Goal: Transaction & Acquisition: Book appointment/travel/reservation

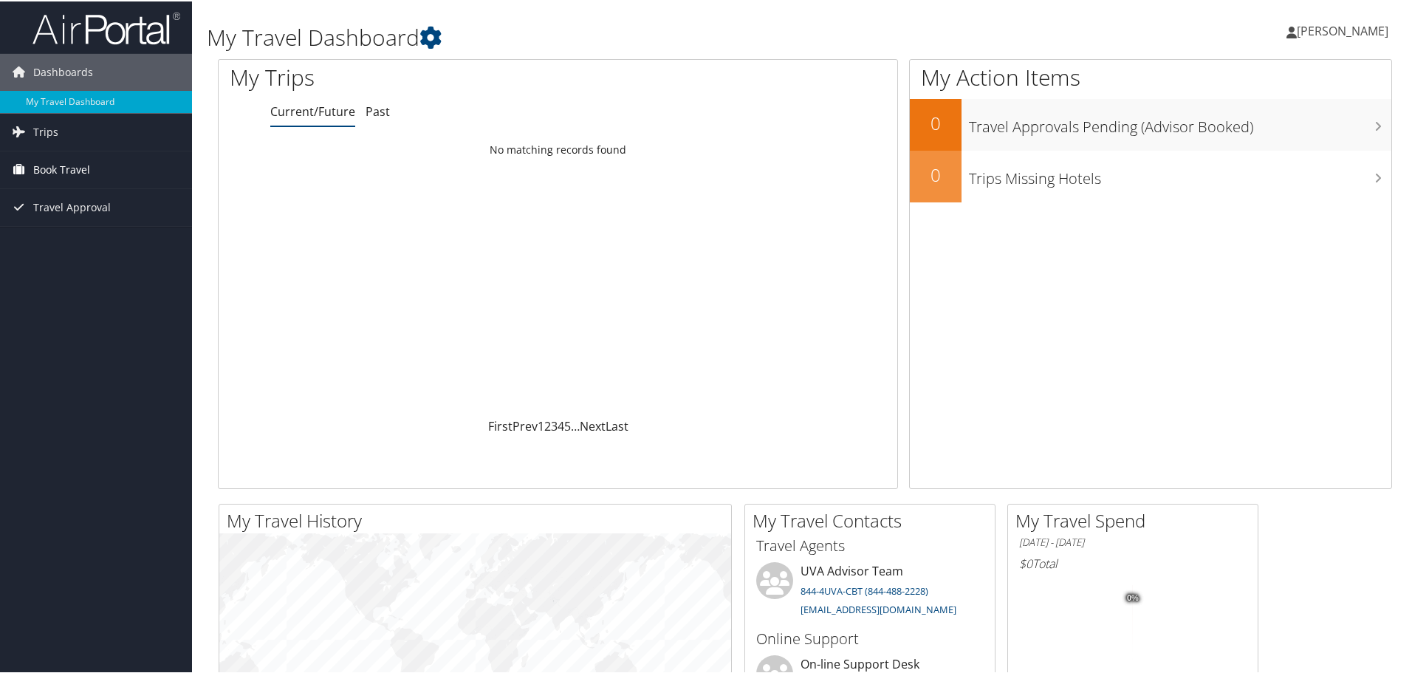
click at [48, 162] on span "Book Travel" at bounding box center [61, 168] width 57 height 37
click at [64, 191] on link "Agent Booking Request" at bounding box center [96, 198] width 192 height 22
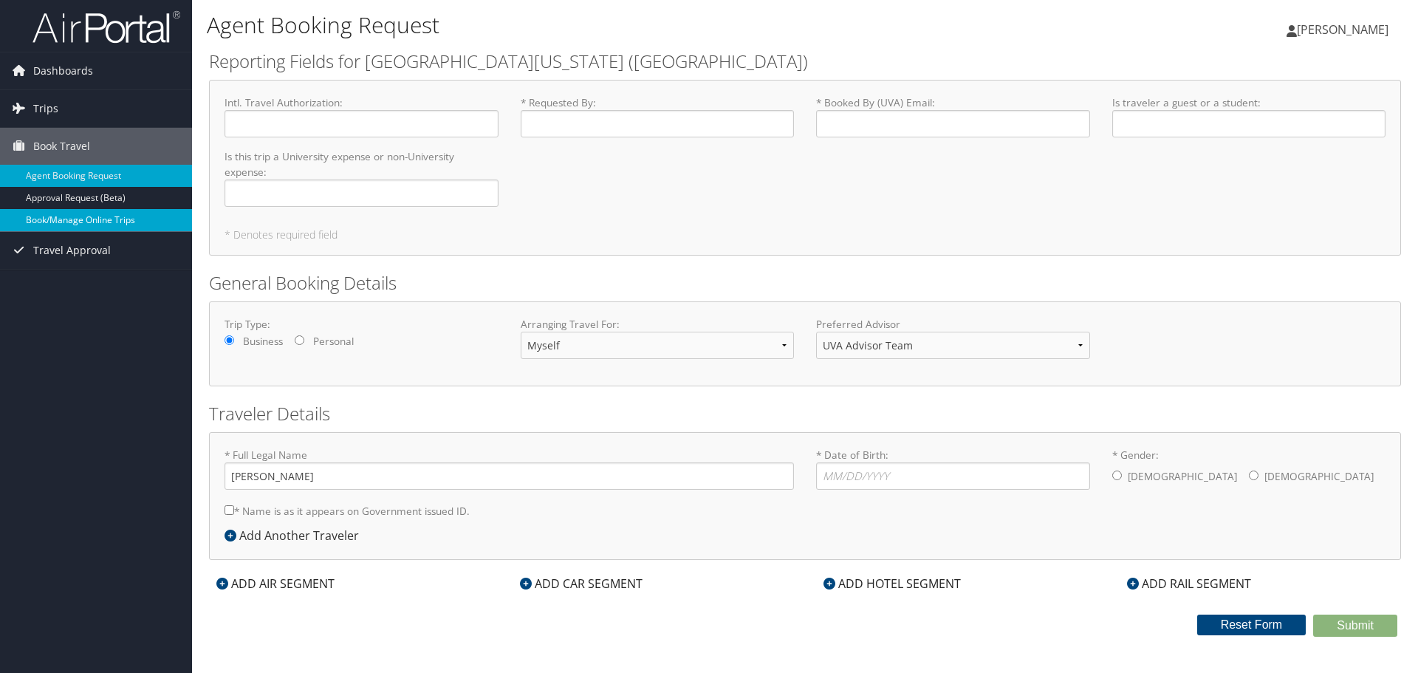
click at [56, 216] on link "Book/Manage Online Trips" at bounding box center [96, 220] width 192 height 22
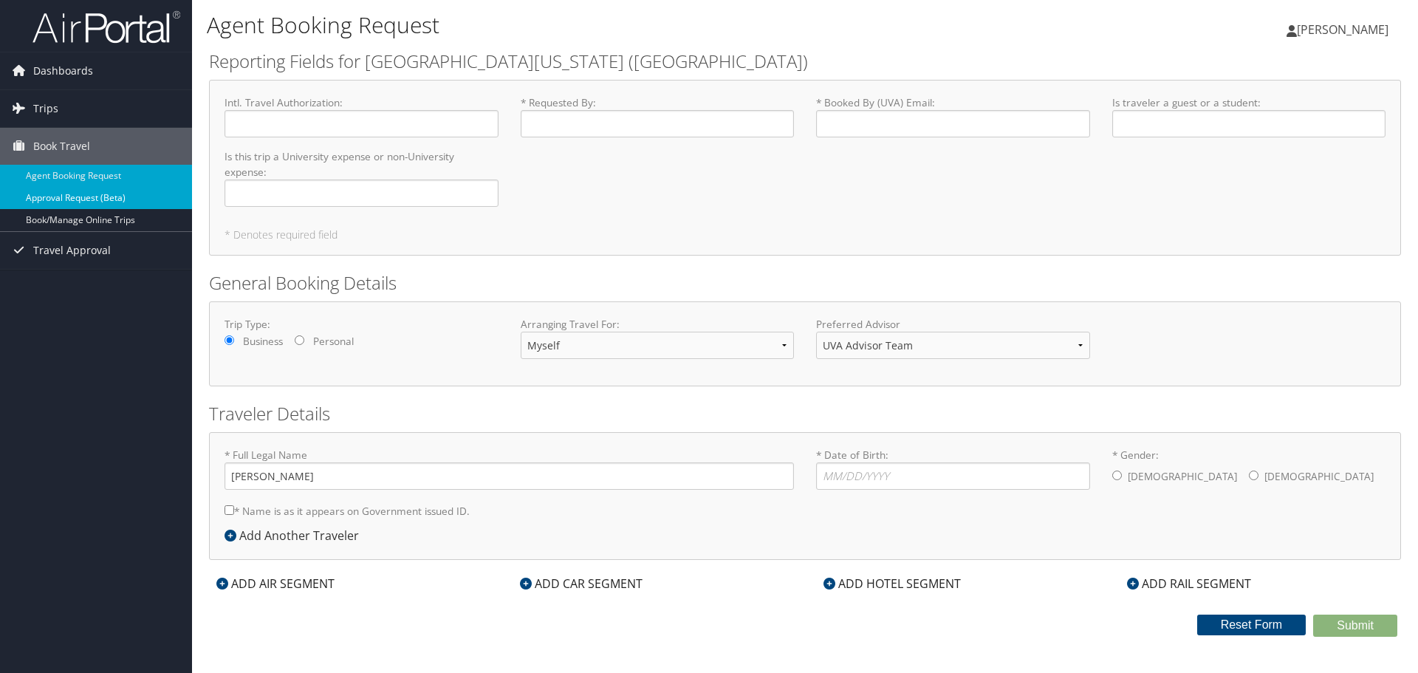
click at [75, 194] on link "Approval Request (Beta)" at bounding box center [96, 198] width 192 height 22
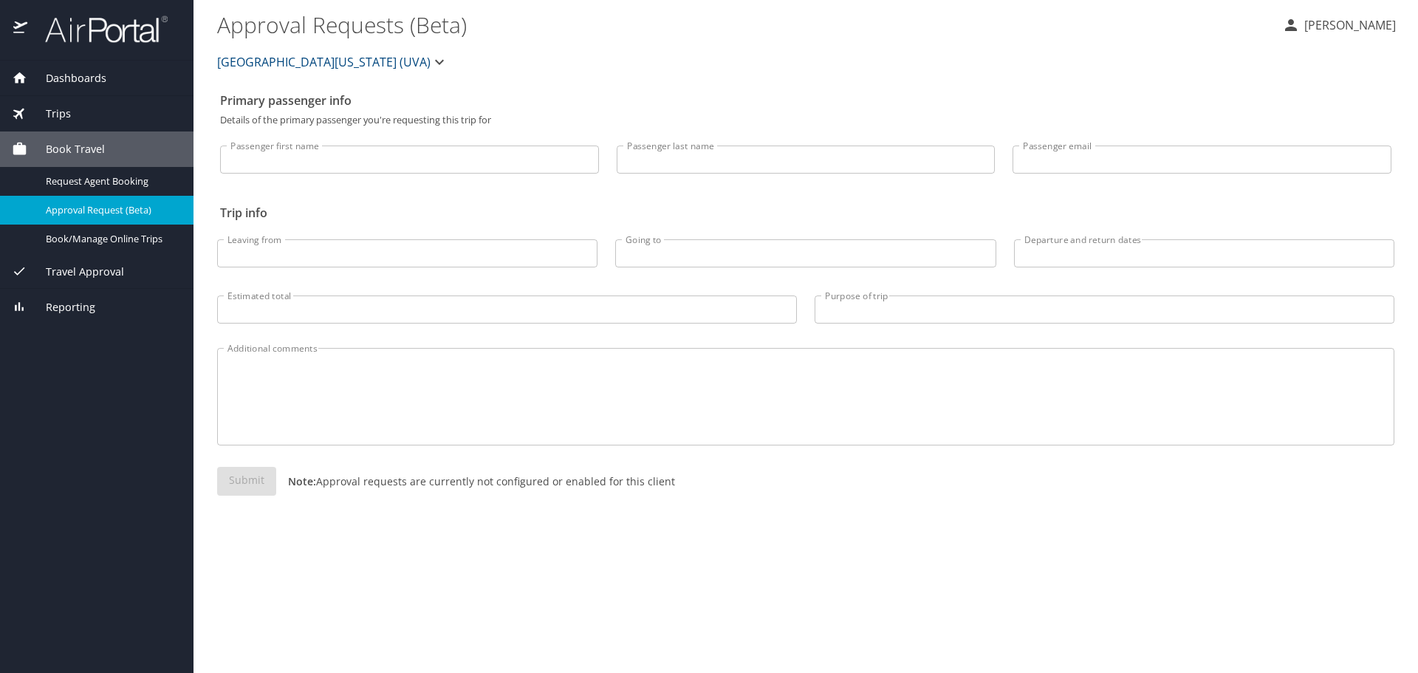
select select "US"
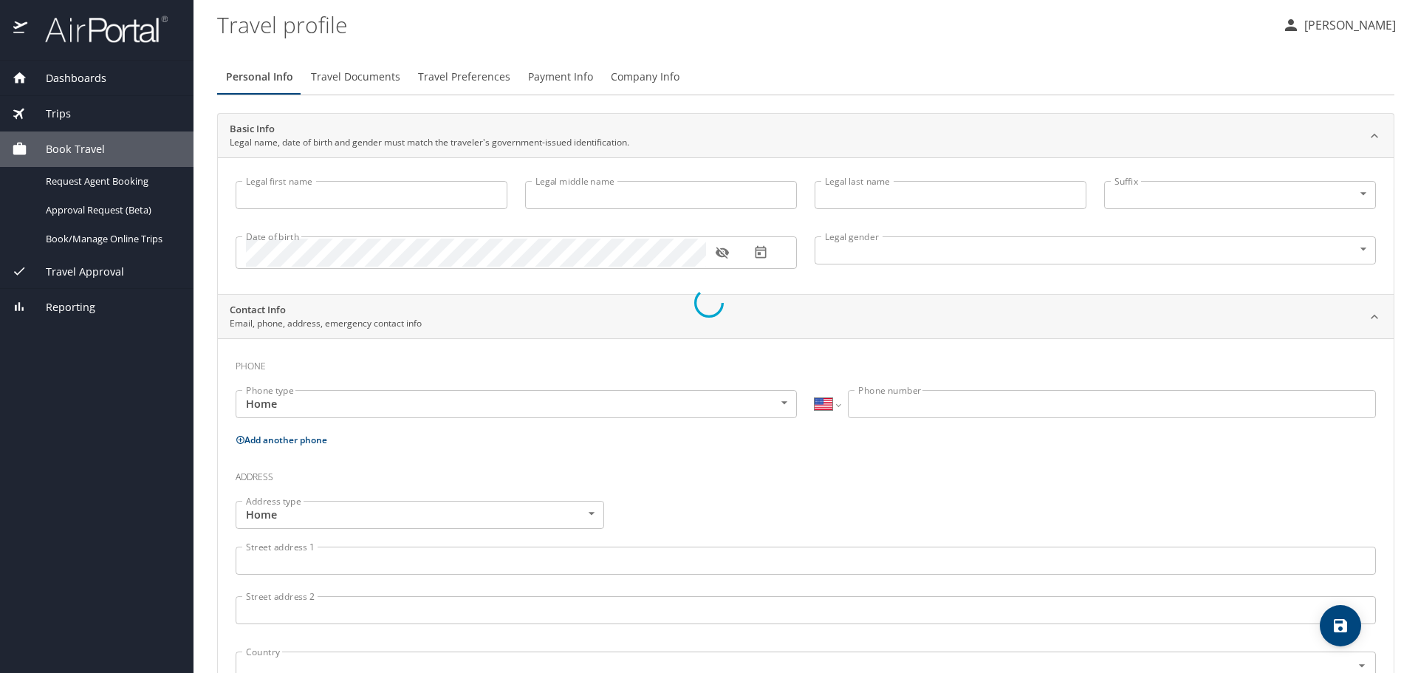
type input "Pria"
type input "Funk"
type input "Undisclosed"
select select "US"
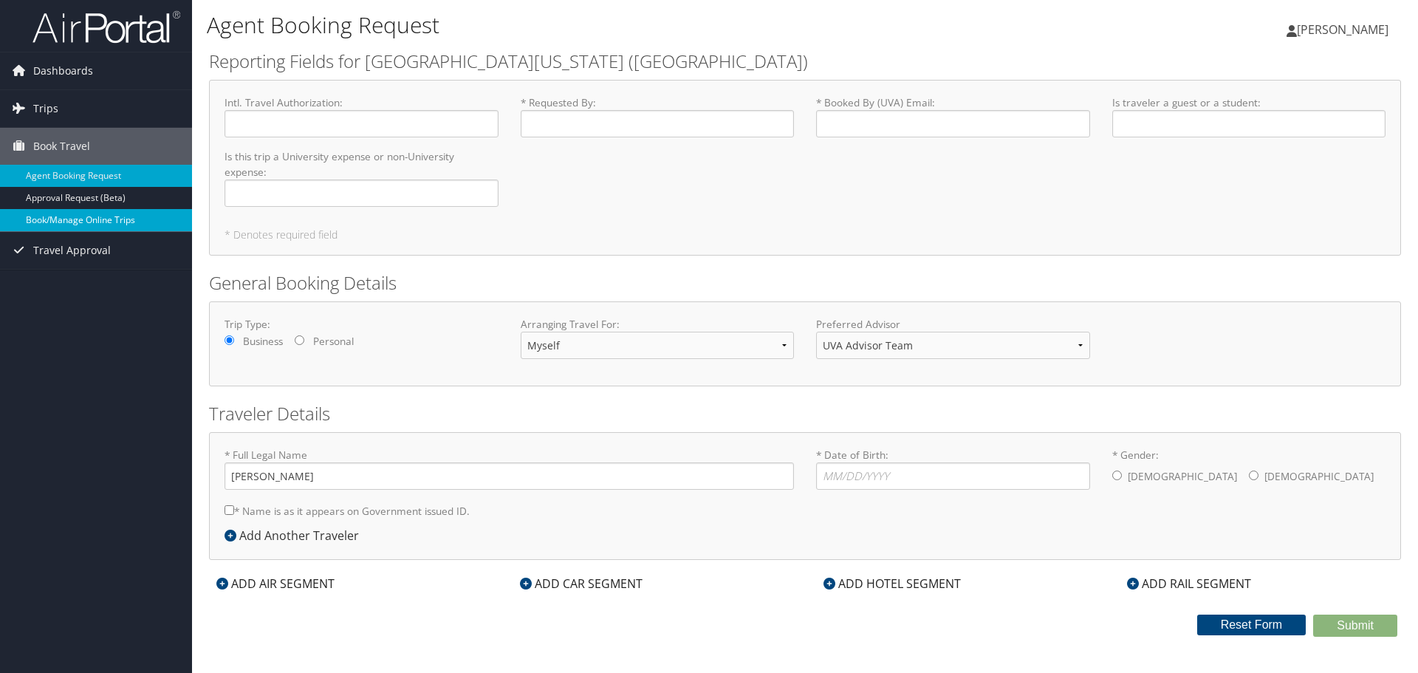
click at [98, 220] on link "Book/Manage Online Trips" at bounding box center [96, 220] width 192 height 22
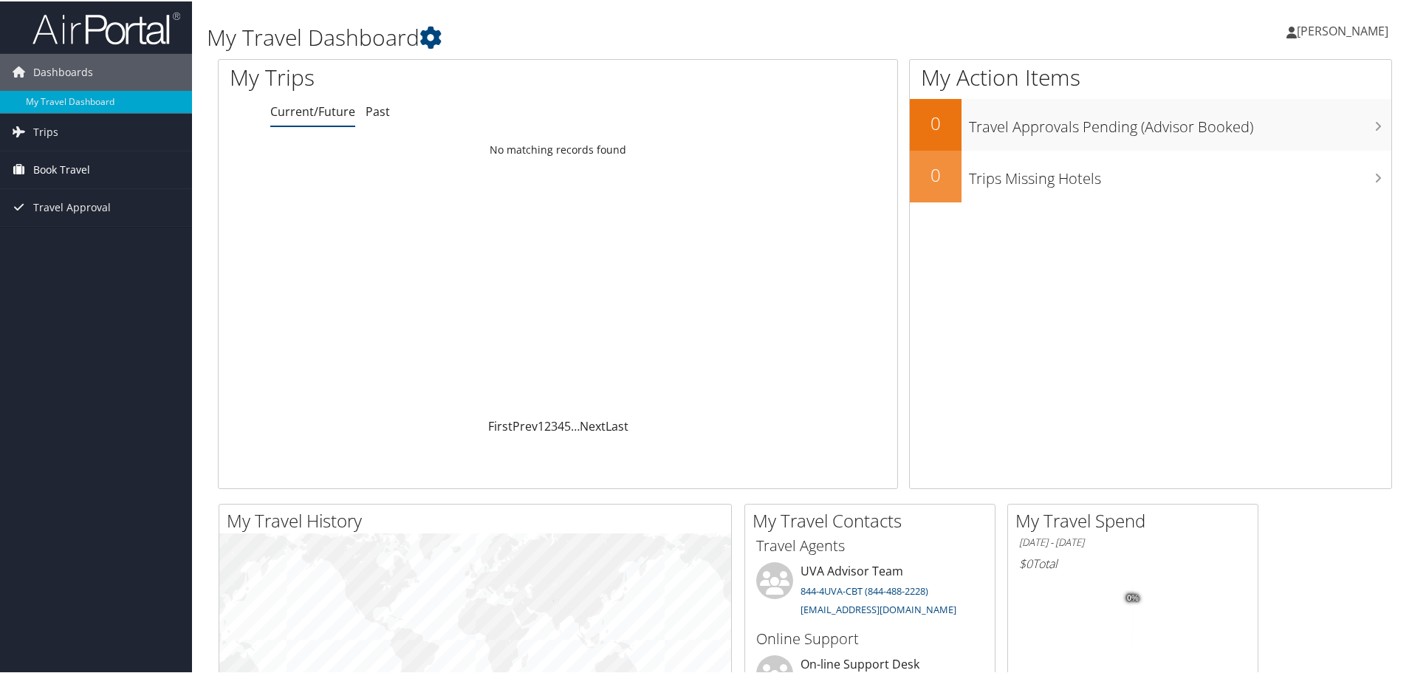
click at [87, 162] on span "Book Travel" at bounding box center [61, 168] width 57 height 37
click at [94, 244] on link "Book/Manage Online Trips" at bounding box center [96, 242] width 192 height 22
